Goal: Information Seeking & Learning: Learn about a topic

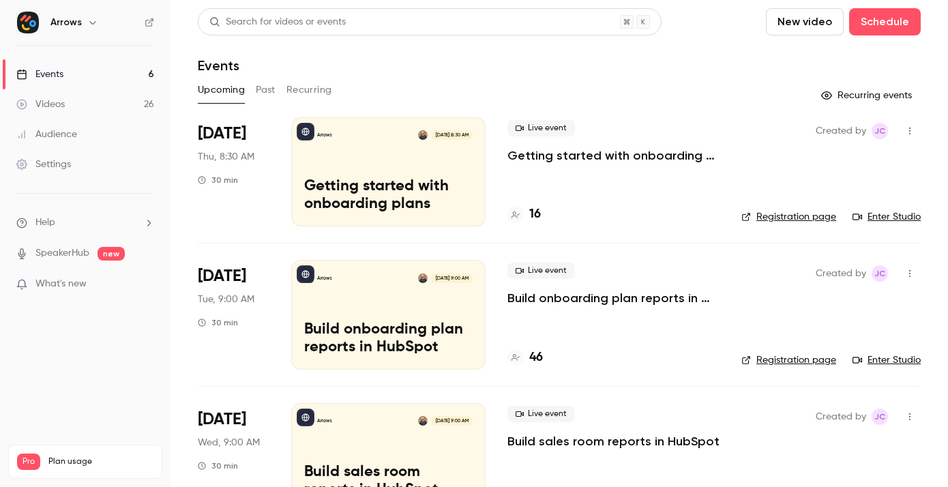
click at [252, 89] on div "Upcoming Past Recurring" at bounding box center [559, 90] width 723 height 22
click at [255, 89] on div "Upcoming Past Recurring" at bounding box center [559, 90] width 723 height 22
click at [261, 88] on button "Past" at bounding box center [266, 90] width 20 height 22
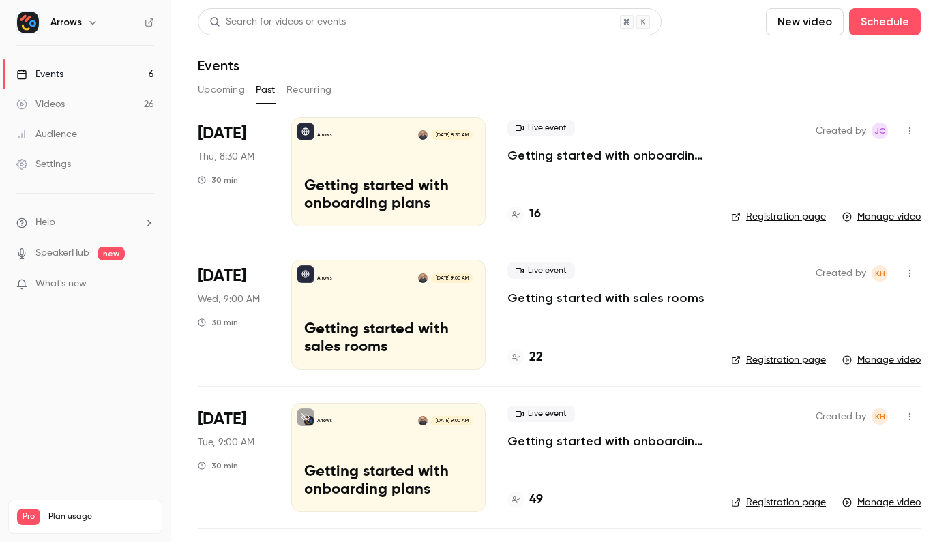
click at [620, 151] on p "Getting started with onboarding plans" at bounding box center [609, 155] width 202 height 16
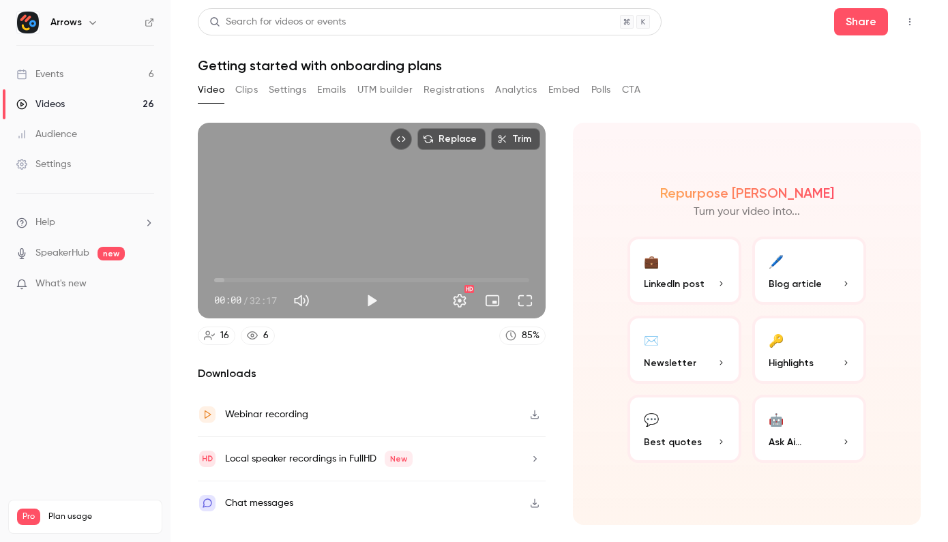
click at [354, 487] on div "Chat messages" at bounding box center [372, 504] width 348 height 44
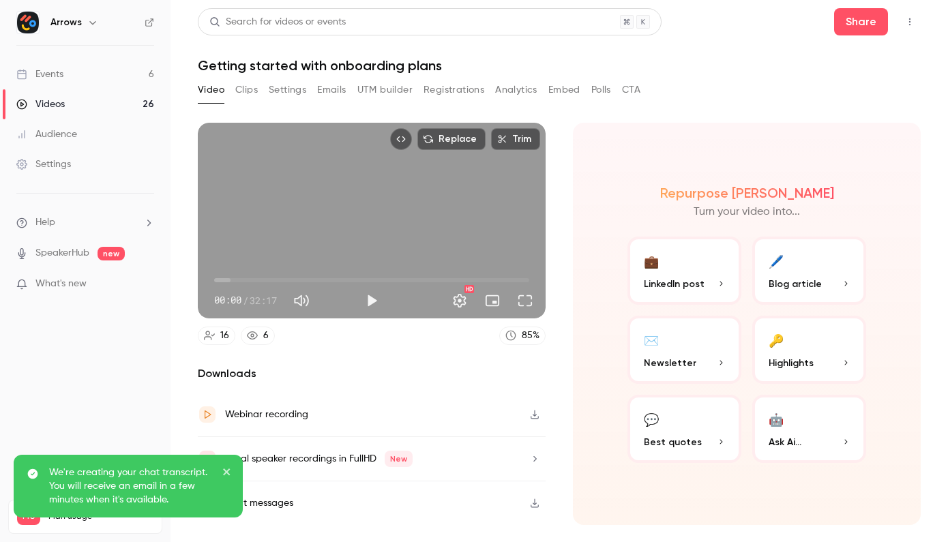
click at [289, 87] on button "Settings" at bounding box center [288, 90] width 38 height 22
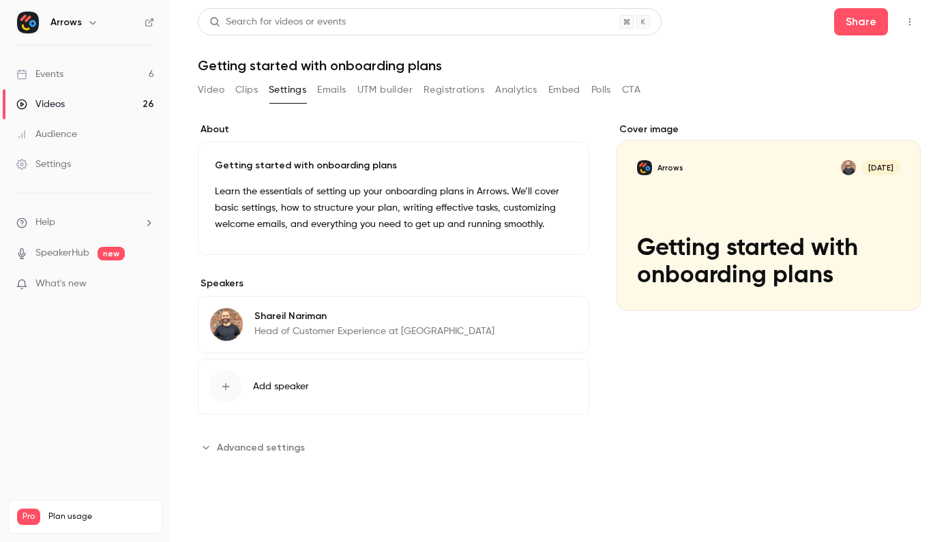
click at [339, 87] on button "Emails" at bounding box center [331, 90] width 29 height 22
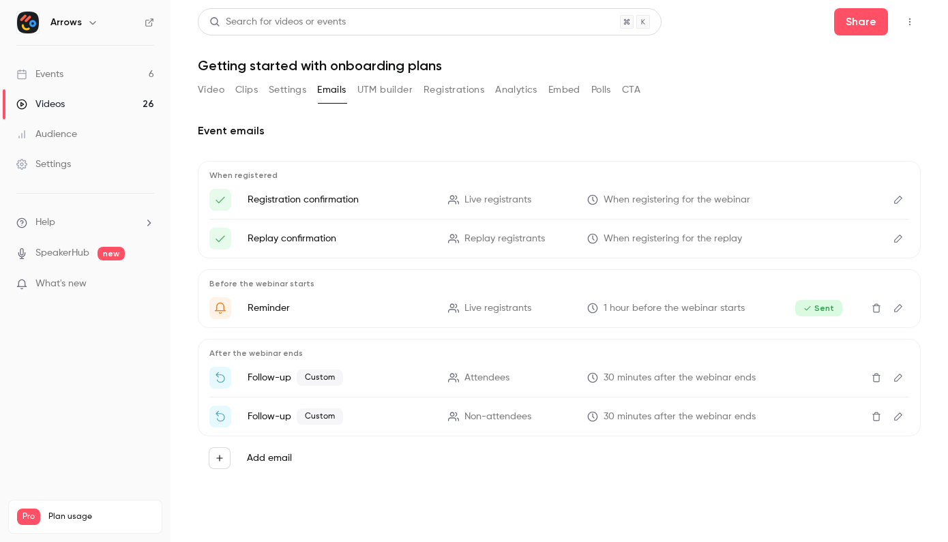
click at [214, 88] on button "Video" at bounding box center [211, 90] width 27 height 22
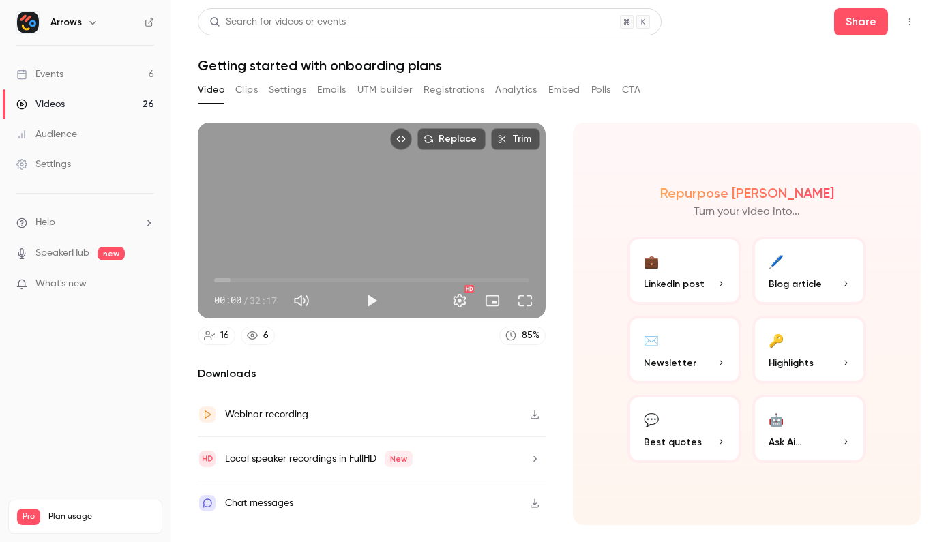
click at [510, 87] on button "Analytics" at bounding box center [516, 90] width 42 height 22
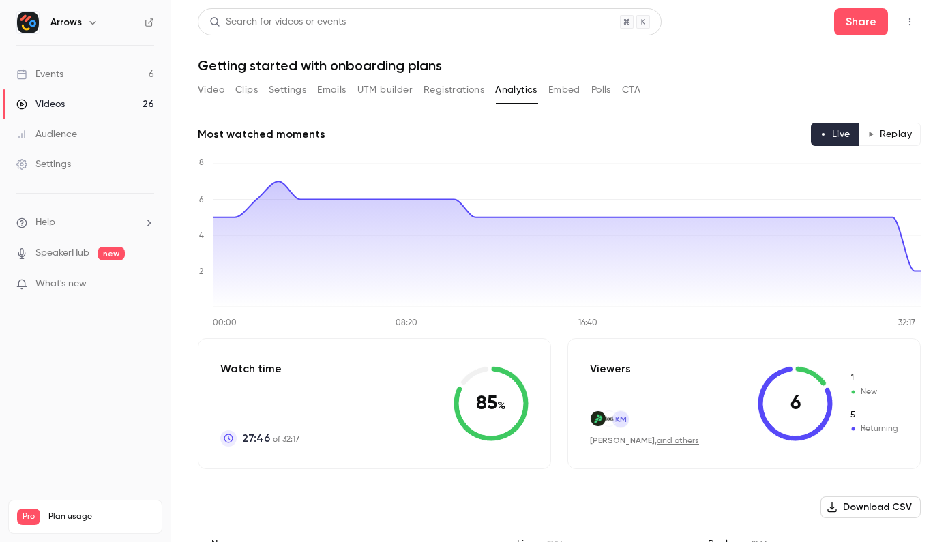
click at [567, 92] on button "Embed" at bounding box center [565, 90] width 32 height 22
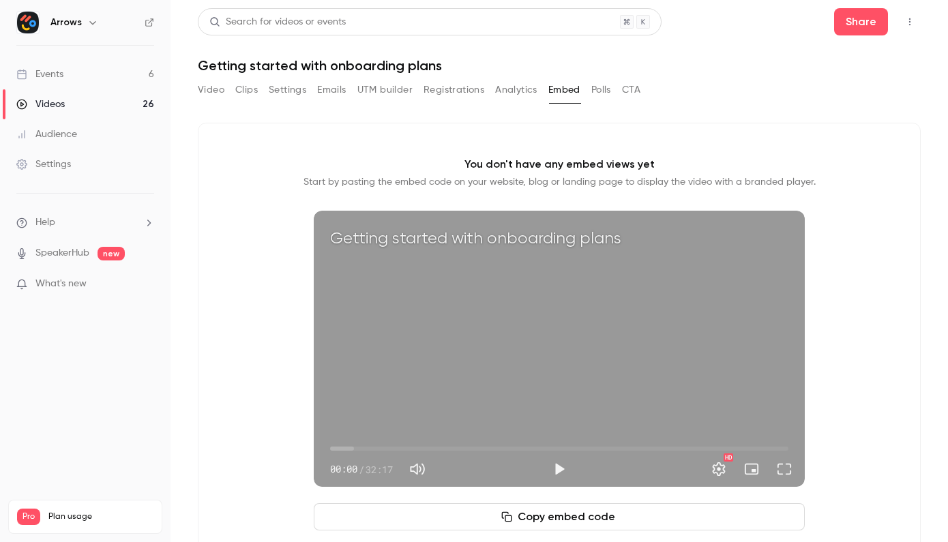
click at [335, 87] on button "Emails" at bounding box center [331, 90] width 29 height 22
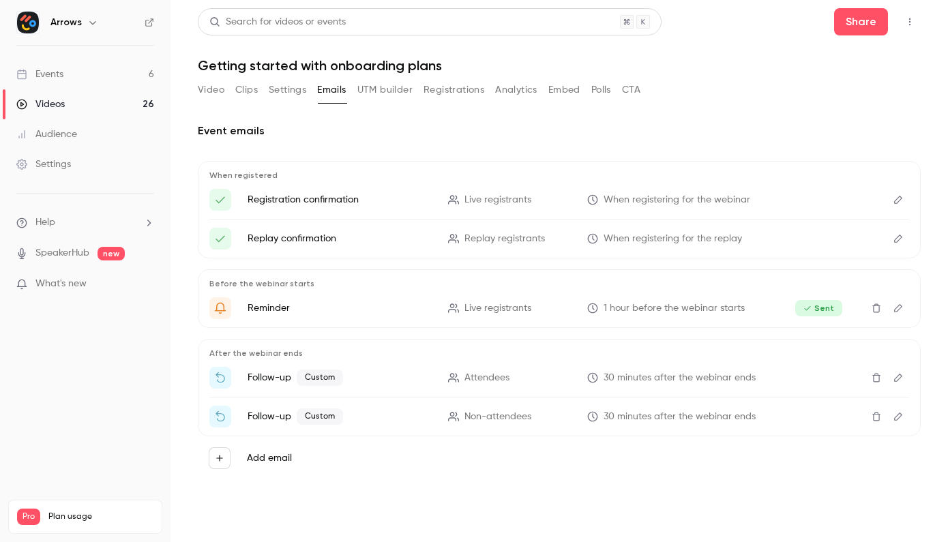
click at [224, 91] on button "Video" at bounding box center [211, 90] width 27 height 22
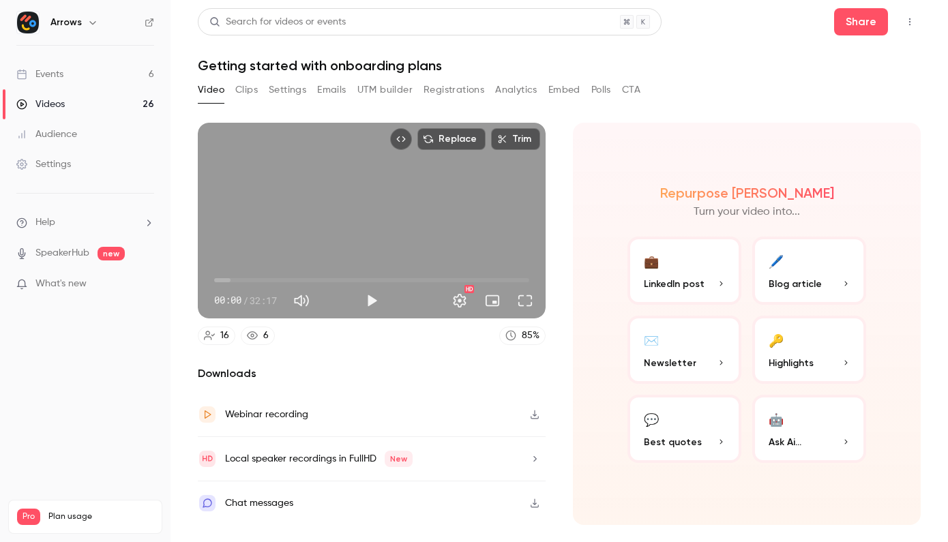
click at [422, 487] on div "Chat messages" at bounding box center [372, 504] width 348 height 44
